Goal: Browse casually: Explore the website without a specific task or goal

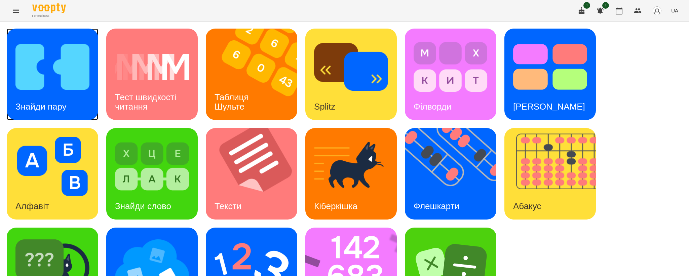
click at [79, 90] on img at bounding box center [52, 66] width 74 height 59
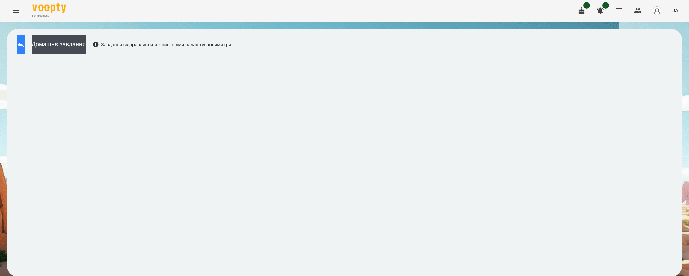
click at [25, 48] on icon at bounding box center [21, 45] width 8 height 8
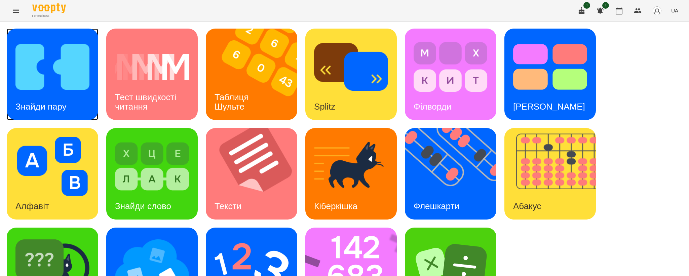
click at [88, 51] on img at bounding box center [52, 66] width 74 height 59
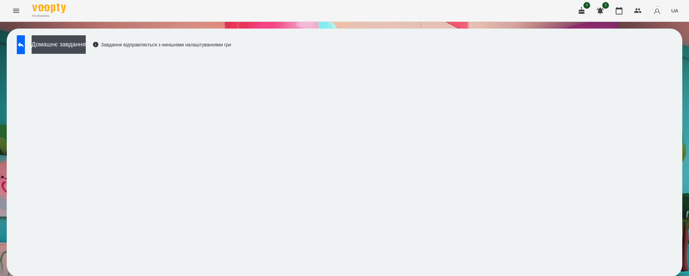
scroll to position [1, 0]
click at [25, 44] on icon at bounding box center [21, 45] width 8 height 8
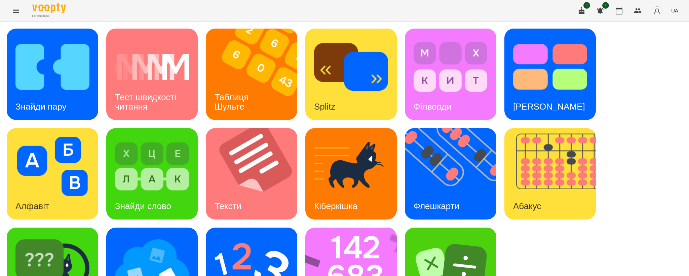
scroll to position [50, 0]
click at [142, 236] on img at bounding box center [152, 265] width 74 height 59
